Goal: Information Seeking & Learning: Learn about a topic

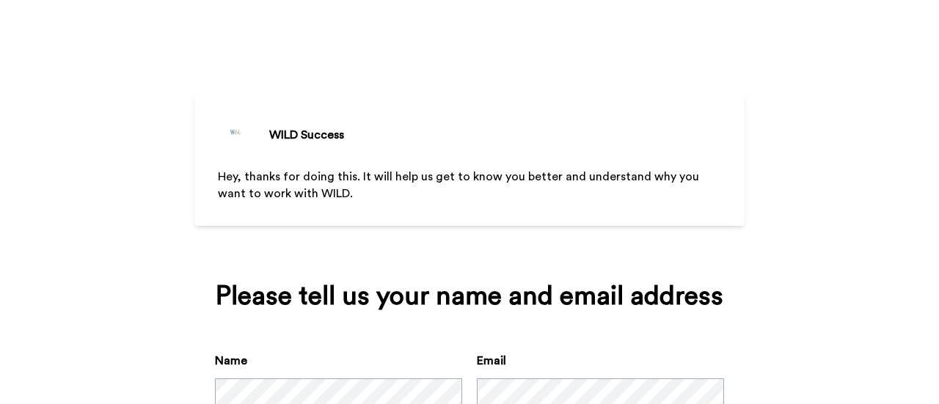
scroll to position [109, 0]
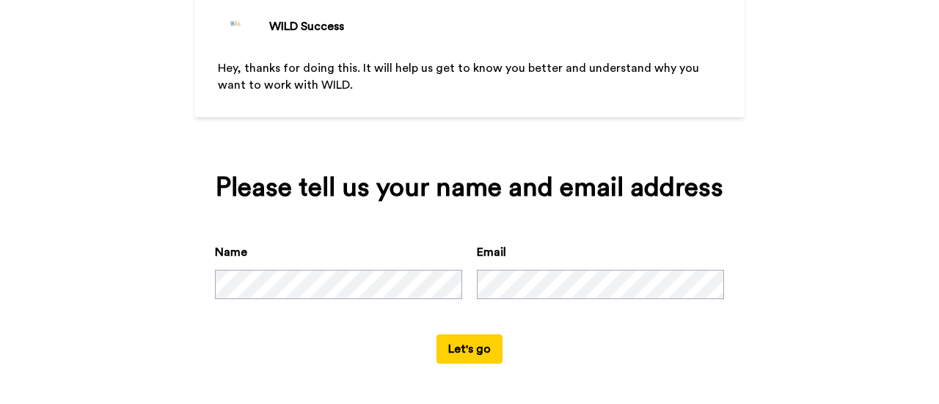
click at [491, 126] on div "Hey, thanks for doing this. It will help us get to know you better and understa…" at bounding box center [469, 102] width 503 height 85
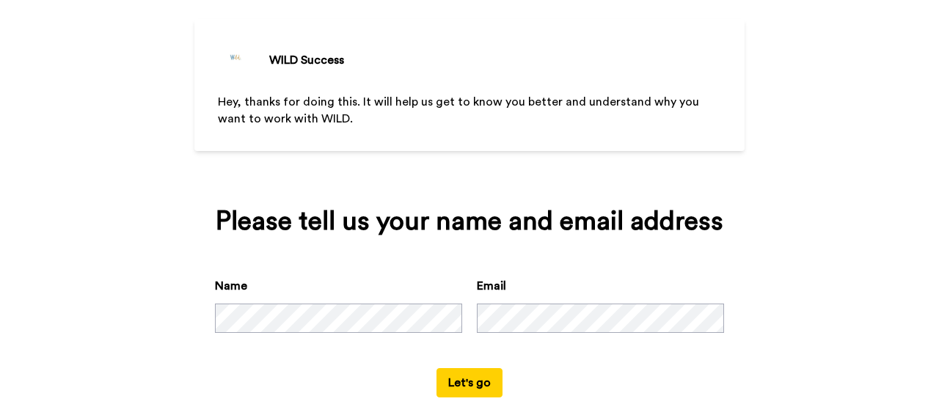
scroll to position [109, 0]
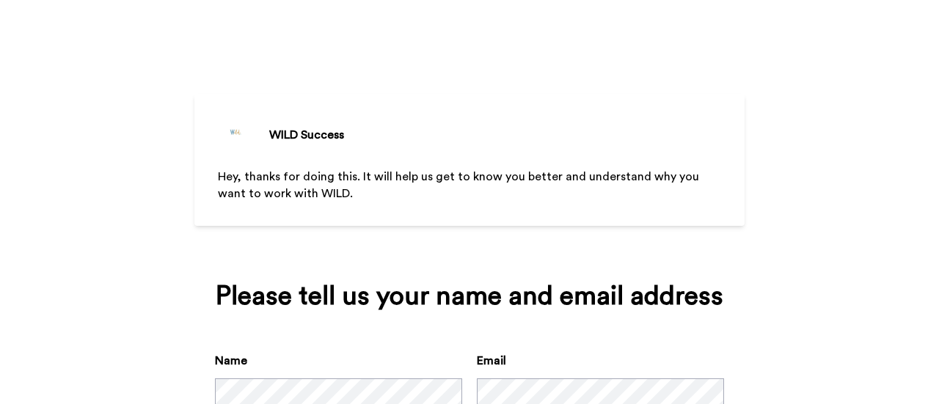
click at [612, 70] on div "WILD Success Hey, thanks for doing this. It will help us get to know you better…" at bounding box center [469, 257] width 550 height 514
